Goal: Navigation & Orientation: Find specific page/section

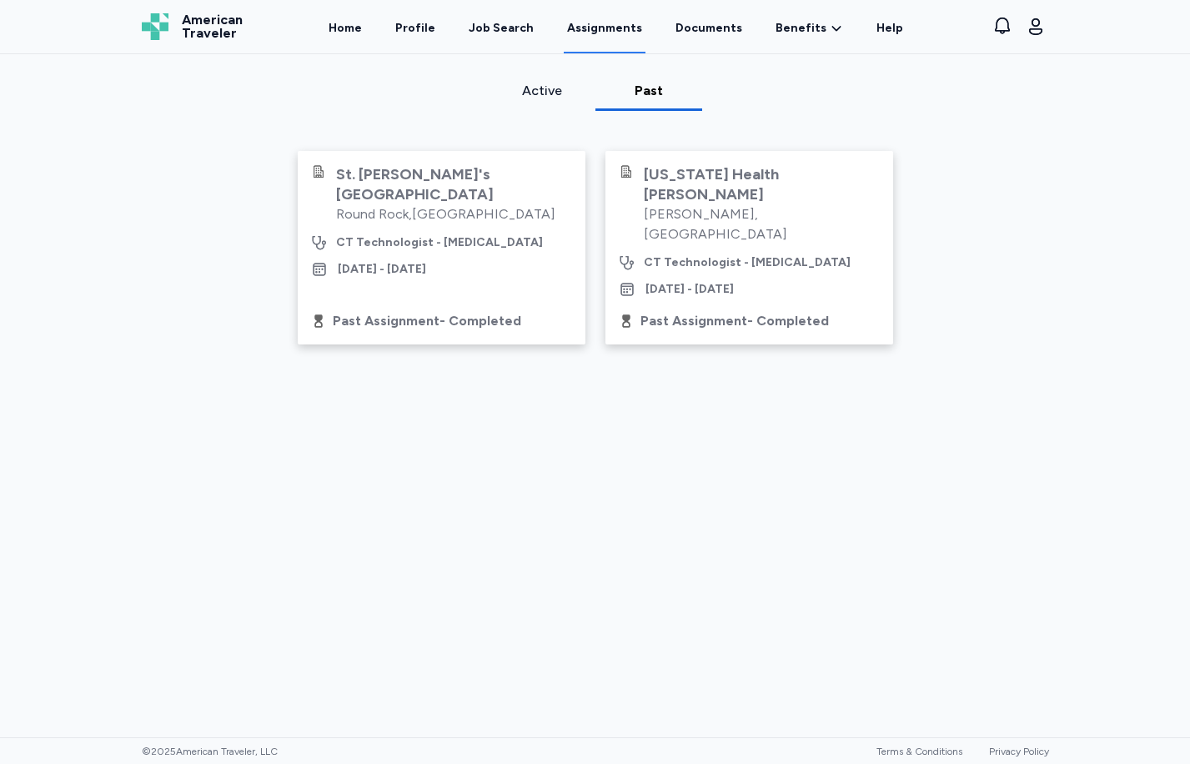
click at [535, 93] on div "Active" at bounding box center [541, 91] width 93 height 20
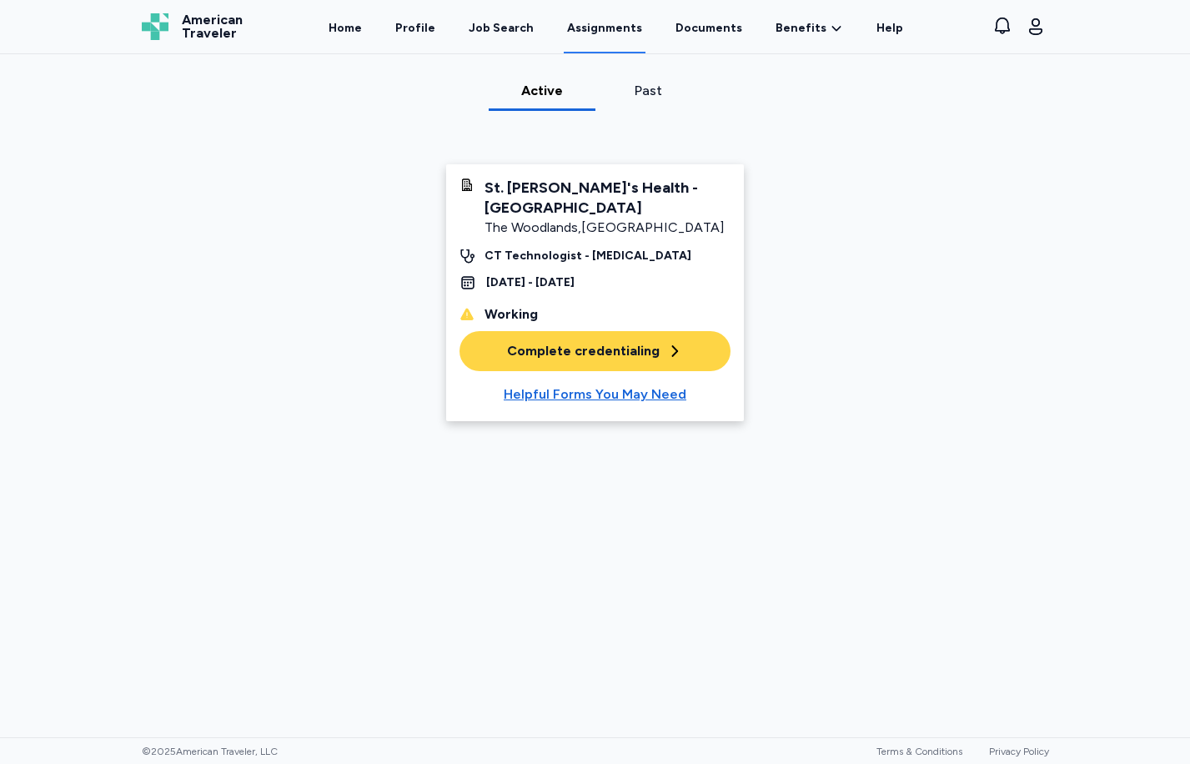
click at [632, 93] on div "Past" at bounding box center [648, 91] width 93 height 20
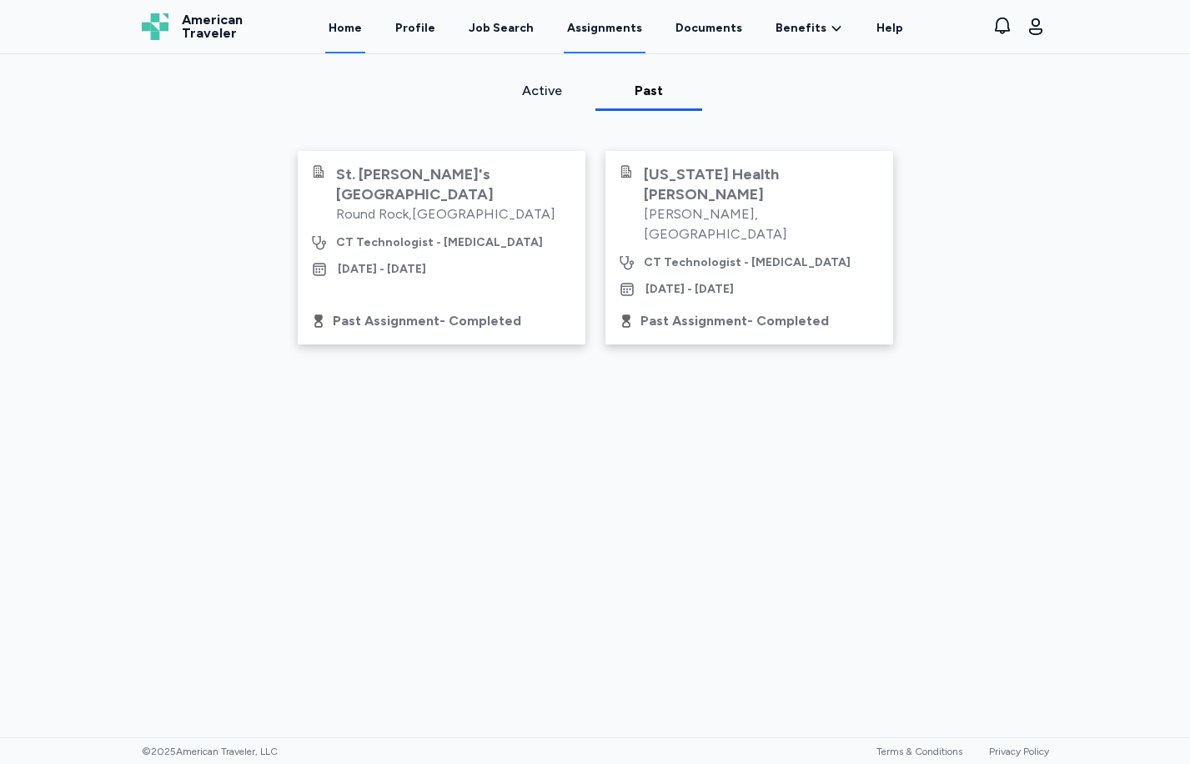
click at [363, 19] on link "Home" at bounding box center [345, 28] width 40 height 52
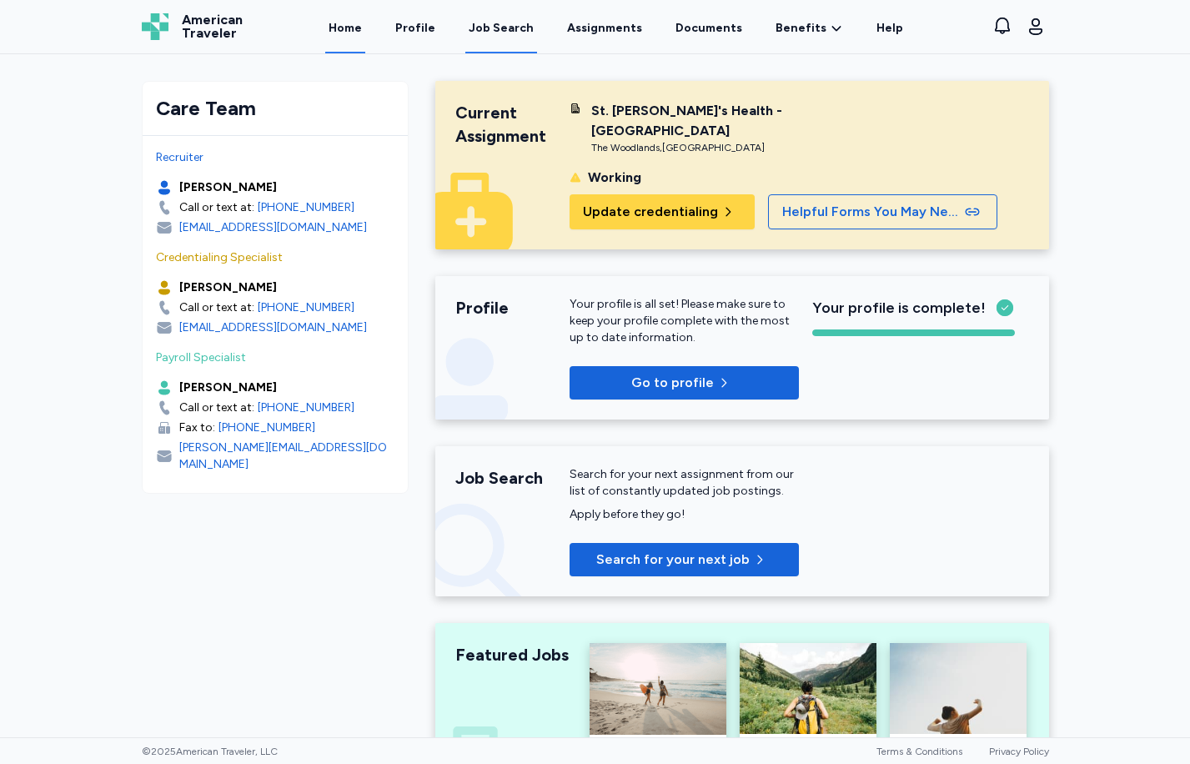
click at [496, 30] on div "Job Search" at bounding box center [501, 28] width 65 height 17
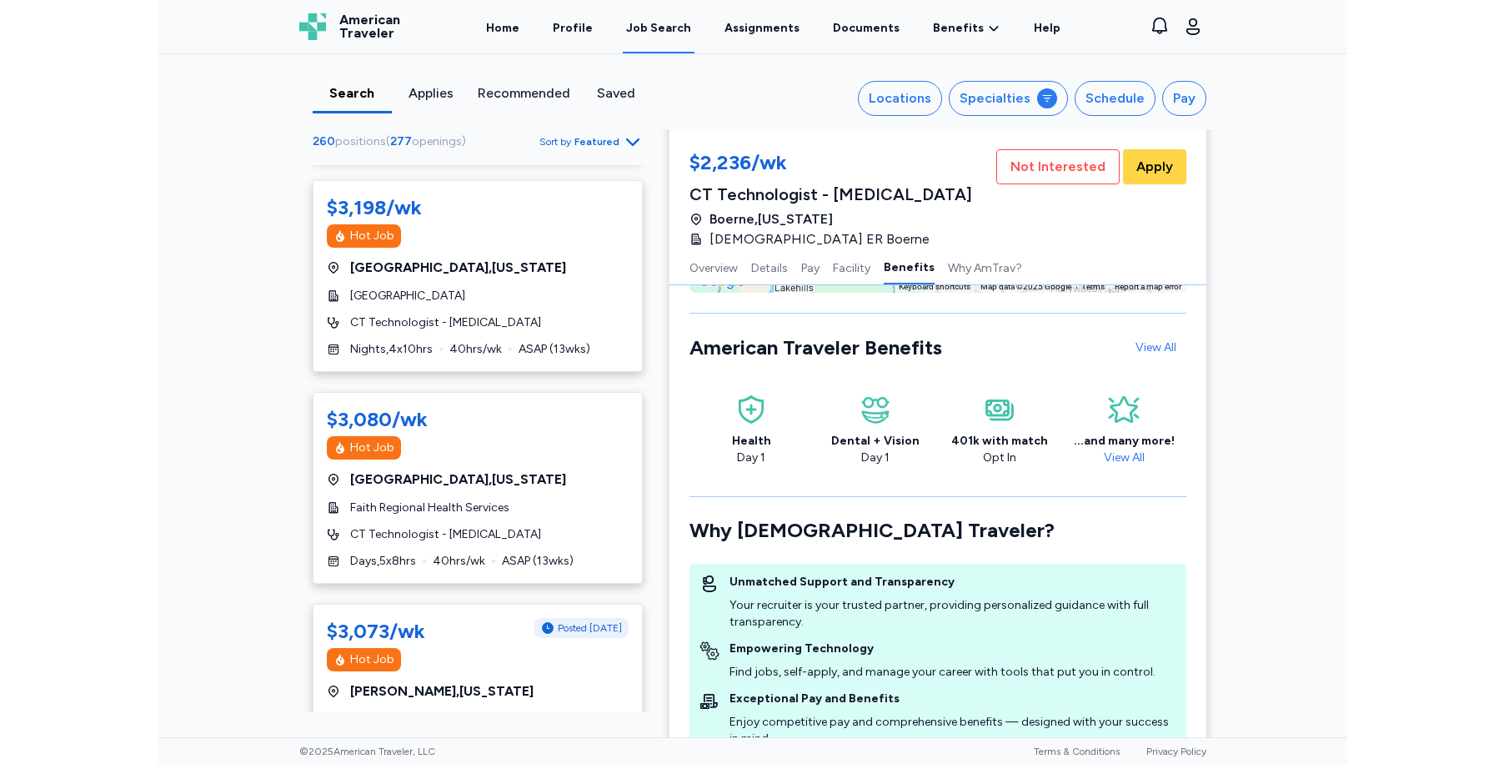
scroll to position [2085, 0]
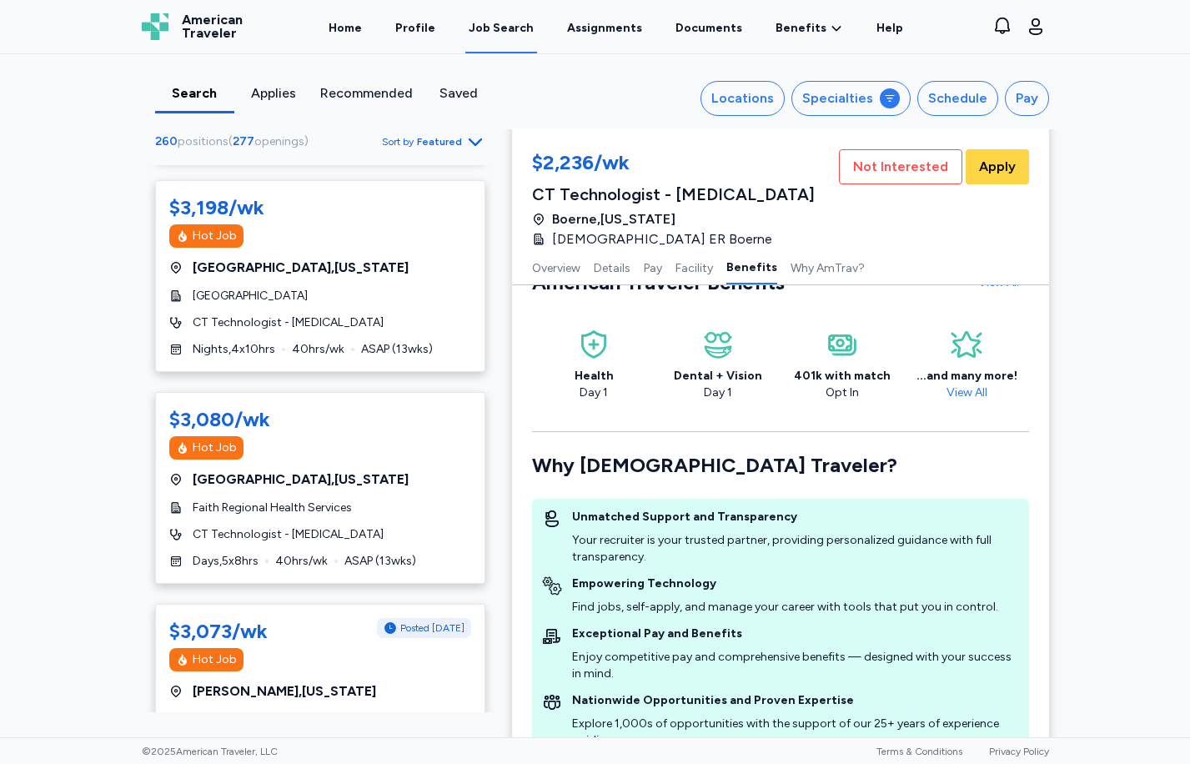
click at [384, 30] on div "Home Profile Job Search Assignments Documents Benefits Benefits Overview Referr…" at bounding box center [616, 26] width 706 height 53
click at [364, 28] on link "Home" at bounding box center [345, 28] width 40 height 52
